Goal: Task Accomplishment & Management: Use online tool/utility

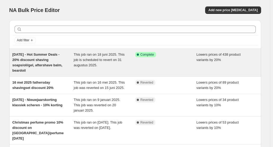
click at [108, 55] on span "This job ran on 18 juni 2025. This job is scheduled to revert on 31 augustus 20…" at bounding box center [99, 59] width 51 height 15
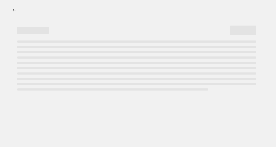
select select "percentage"
select select "collection"
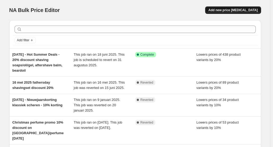
click at [234, 10] on span "Add new price [MEDICAL_DATA]" at bounding box center [233, 10] width 49 height 4
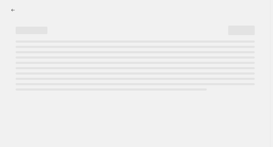
select select "percentage"
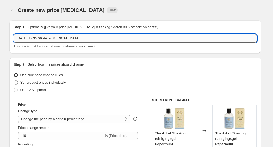
click at [20, 39] on input "20 aug 2025, 17:35:09 Price change job" at bounding box center [136, 38] width 244 height 8
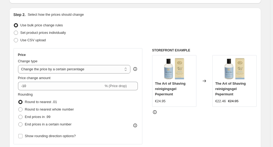
scroll to position [53, 0]
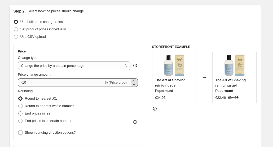
type input "25 aug 2025 - Back to Work - 20% shaving, beard and bodycare"
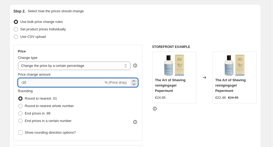
click at [25, 83] on input "-10" at bounding box center [61, 82] width 86 height 8
type input "-20"
click at [185, 113] on div "STOREFRONT EXAMPLE The Art of Shaving reinigingsgel Pepermunt €24.95 Changed to…" at bounding box center [204, 110] width 105 height 130
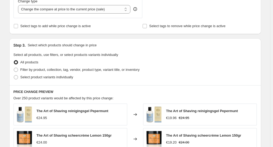
scroll to position [212, 0]
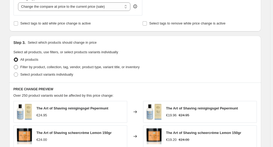
click at [18, 68] on span at bounding box center [16, 67] width 4 height 4
click at [14, 65] on input "Filter by product, collection, tag, vendor, product type, variant title, or inv…" at bounding box center [14, 65] width 0 height 0
radio input "true"
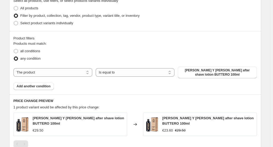
scroll to position [265, 0]
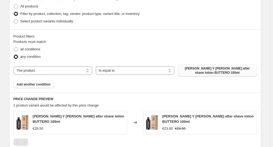
click at [201, 72] on span "Abbate Y La Mantia after shave lotion BUTTERO 100ml" at bounding box center [217, 70] width 72 height 8
click at [189, 70] on span "Abbate Y La Mantia after shave lotion BUTTERO 100ml" at bounding box center [217, 70] width 72 height 8
click at [68, 71] on select "The product The product's collection The product's tag The product's vendor The…" at bounding box center [53, 70] width 79 height 8
select select "collection"
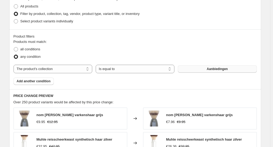
click at [212, 69] on span "Aanbiedingen" at bounding box center [217, 69] width 21 height 4
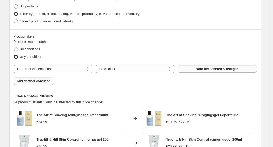
click at [45, 81] on span "Add another condition" at bounding box center [34, 81] width 34 height 4
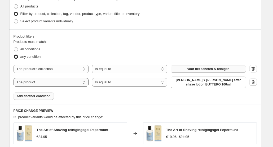
click at [44, 84] on select "The product The product's collection The product's tag The product's vendor The…" at bounding box center [51, 82] width 75 height 8
select select "collection"
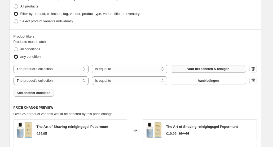
click at [208, 81] on span "Aanbiedingen" at bounding box center [208, 80] width 21 height 4
click at [32, 93] on span "Add another condition" at bounding box center [34, 93] width 34 height 4
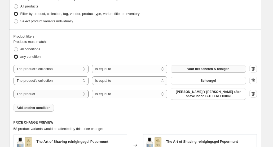
click at [50, 94] on select "The product The product's collection The product's tag The product's vendor The…" at bounding box center [51, 93] width 75 height 8
select select "collection"
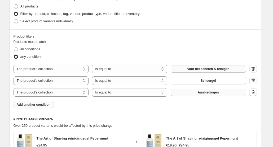
click at [206, 94] on span "Aanbiedingen" at bounding box center [208, 92] width 21 height 4
click at [31, 104] on span "Add another condition" at bounding box center [34, 104] width 34 height 4
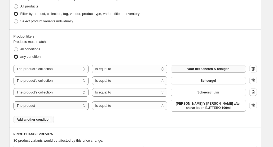
click at [38, 107] on select "The product The product's collection The product's tag The product's vendor The…" at bounding box center [51, 105] width 75 height 8
select select "collection"
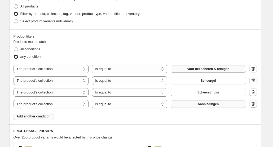
click at [208, 105] on span "Aanbiedingen" at bounding box center [208, 104] width 21 height 4
click at [41, 117] on span "Add another condition" at bounding box center [34, 116] width 34 height 4
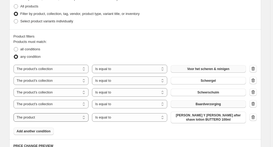
click at [40, 118] on select "The product The product's collection The product's tag The product's vendor The…" at bounding box center [51, 117] width 75 height 8
select select "collection"
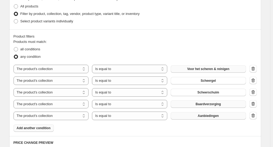
click at [214, 115] on span "Aanbiedingen" at bounding box center [208, 115] width 21 height 4
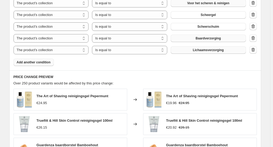
scroll to position [319, 0]
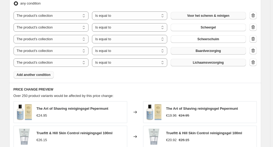
click at [35, 75] on span "Add another condition" at bounding box center [34, 74] width 34 height 4
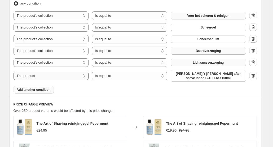
click at [43, 76] on select "The product The product's collection The product's tag The product's vendor The…" at bounding box center [51, 75] width 75 height 8
select select "collection"
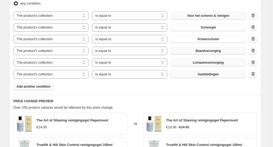
click at [216, 75] on span "Aanbiedingen" at bounding box center [208, 74] width 21 height 4
click at [188, 88] on div "Products must match: all conditions any condition The product The product's col…" at bounding box center [136, 38] width 244 height 104
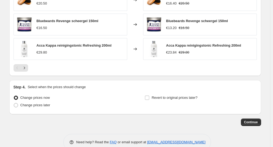
scroll to position [503, 0]
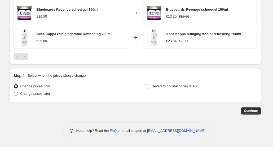
click at [38, 94] on span "Change prices later" at bounding box center [35, 93] width 30 height 4
click at [14, 92] on input "Change prices later" at bounding box center [14, 91] width 0 height 0
radio input "true"
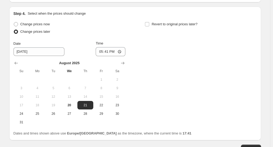
scroll to position [582, 0]
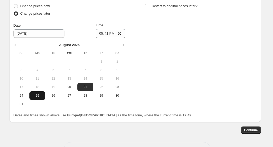
click at [37, 96] on span "25" at bounding box center [38, 95] width 12 height 4
type input "8/25/2025"
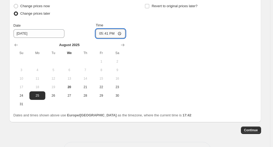
click at [120, 33] on input "17:41" at bounding box center [111, 33] width 30 height 9
type input "00:01"
click at [177, 89] on div "Change prices now Change prices later Date 8/25/2025 Time 00:01 August 2025 Su …" at bounding box center [136, 55] width 244 height 106
click at [148, 7] on input "Revert to original prices later?" at bounding box center [147, 6] width 4 height 4
checkbox input "true"
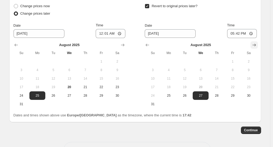
click at [256, 44] on icon "Show next month, September 2025" at bounding box center [254, 44] width 5 height 5
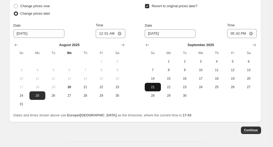
click at [154, 87] on span "21" at bounding box center [153, 87] width 12 height 4
type input "9/21/2025"
click at [247, 34] on input "17:42" at bounding box center [243, 33] width 30 height 9
click at [246, 34] on input "17:42" at bounding box center [243, 33] width 30 height 9
click at [254, 33] on input "17:42" at bounding box center [243, 33] width 30 height 9
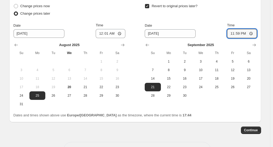
type input "23:59"
click at [251, 113] on div "Dates and times shown above use Europe/Amsterdam as the timezone, where the cur…" at bounding box center [136, 114] width 244 height 5
click at [250, 131] on span "Continue" at bounding box center [251, 130] width 14 height 4
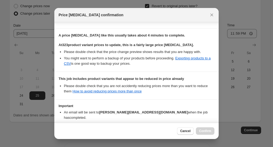
scroll to position [105, 0]
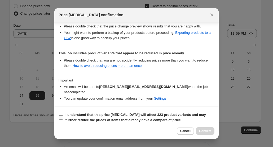
click at [61, 115] on input "I understand that this price change job will affect 323 product variants and ma…" at bounding box center [61, 117] width 4 height 4
checkbox input "true"
click at [204, 131] on span "Confirm" at bounding box center [205, 130] width 12 height 4
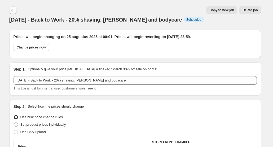
click at [13, 10] on icon "Price change jobs" at bounding box center [12, 9] width 5 height 5
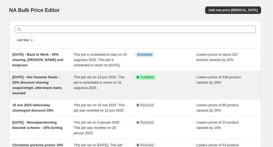
click at [41, 81] on span "[DATE] - Hot Summer Deals - 20% discount shaving soaps/oli/gel, aftershave balm…" at bounding box center [37, 85] width 50 height 20
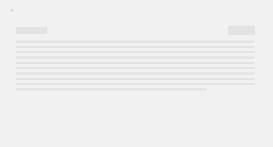
select select "percentage"
select select "collection"
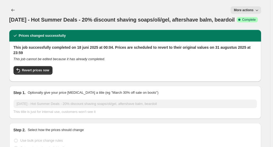
click at [259, 10] on icon "button" at bounding box center [257, 9] width 5 height 5
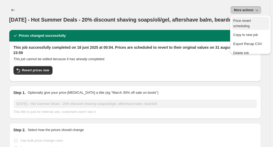
click at [245, 21] on span "Price revert scheduling" at bounding box center [243, 23] width 18 height 9
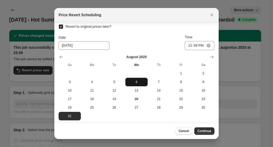
scroll to position [5, 0]
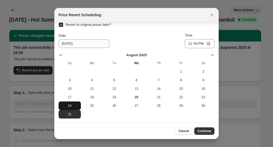
click at [69, 105] on span "24" at bounding box center [70, 105] width 18 height 4
type input "8/24/2025"
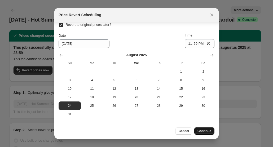
click at [201, 130] on span "Continue" at bounding box center [205, 130] width 14 height 4
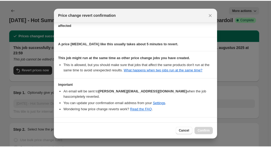
scroll to position [49, 0]
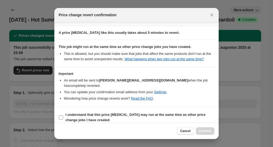
click at [93, 112] on b "I understand that this price change job may run at the same time as other price…" at bounding box center [136, 116] width 140 height 9
click at [63, 115] on input "I understand that this price change job may run at the same time as other price…" at bounding box center [61, 117] width 4 height 4
checkbox input "true"
click at [204, 130] on span "Confirm" at bounding box center [205, 130] width 12 height 4
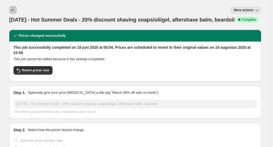
click at [14, 10] on icon "Price change jobs" at bounding box center [12, 10] width 3 height 3
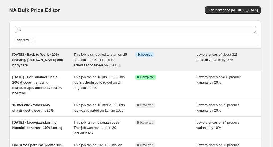
click at [44, 54] on span "25 aug 2025 - Back to Work - 20% shaving, beard and bodycare" at bounding box center [37, 59] width 51 height 15
select select "percentage"
select select "collection"
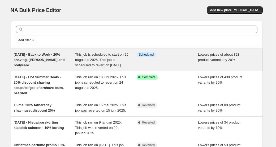
select select "collection"
